Goal: Communication & Community: Answer question/provide support

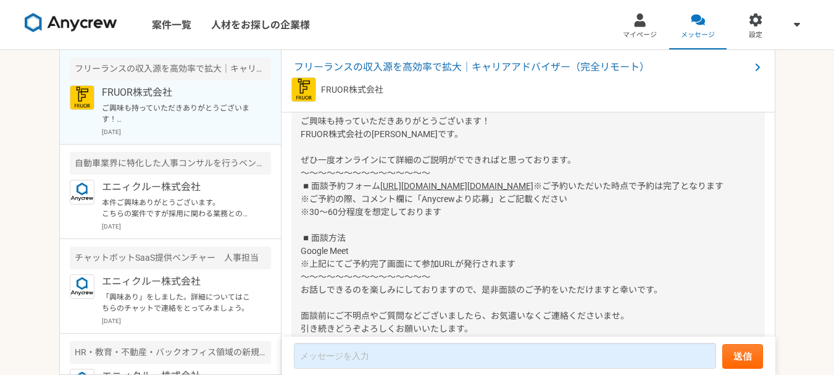
scroll to position [38, 0]
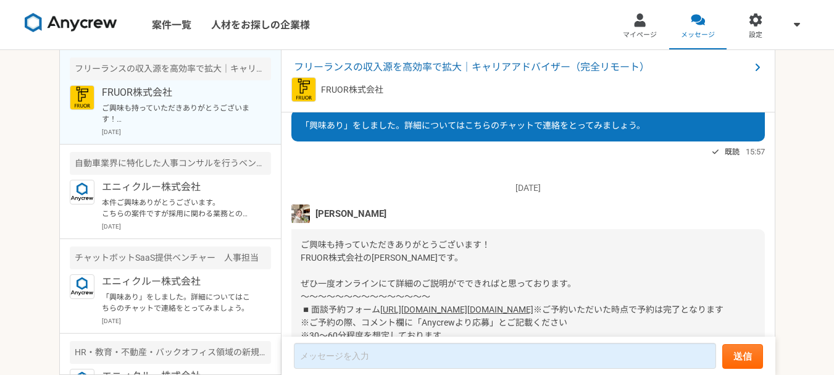
click at [302, 218] on img at bounding box center [301, 213] width 19 height 19
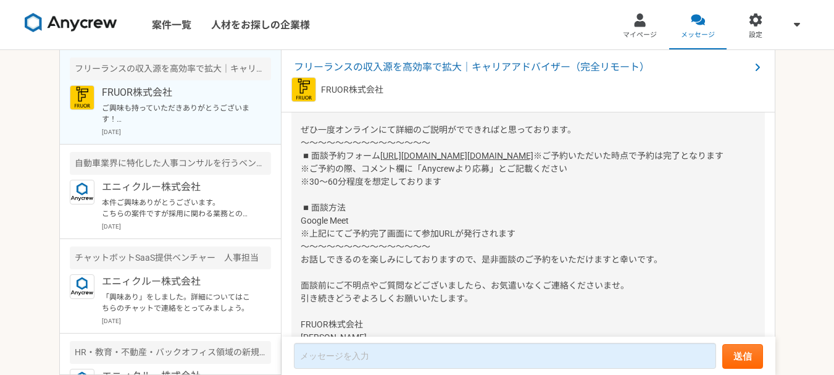
scroll to position [161, 0]
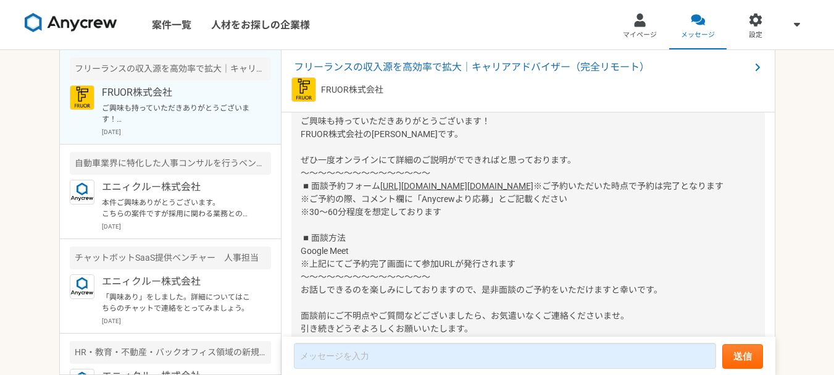
click at [487, 191] on link "[URL][DOMAIN_NAME][DOMAIN_NAME]" at bounding box center [456, 186] width 153 height 10
drag, startPoint x: 423, startPoint y: 226, endPoint x: 489, endPoint y: 227, distance: 66.1
click at [489, 227] on span "※ご予約いただいた時点で予約は完了となります ※ご予約の際、コメント欄に「Anycrewより応募」とご記載ください ※30〜60分程度を想定しております ◾️…" at bounding box center [512, 276] width 423 height 191
copy span "Anycrewより応募"
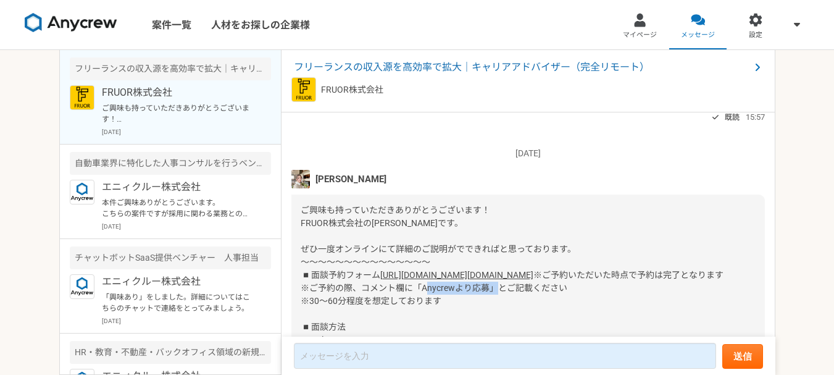
scroll to position [0, 0]
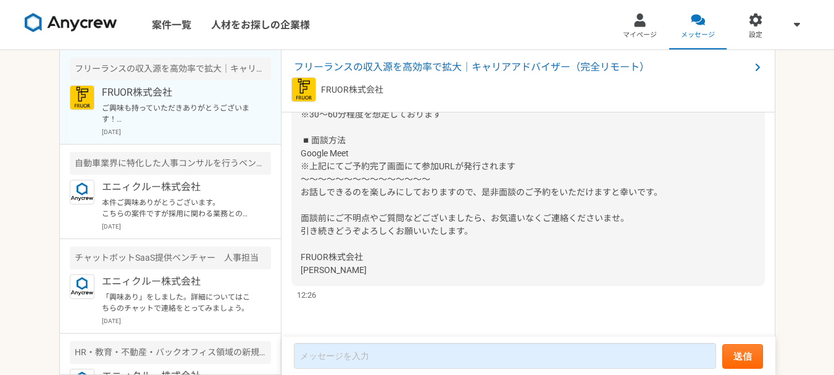
scroll to position [285, 0]
